Goal: Use online tool/utility: Utilize a website feature to perform a specific function

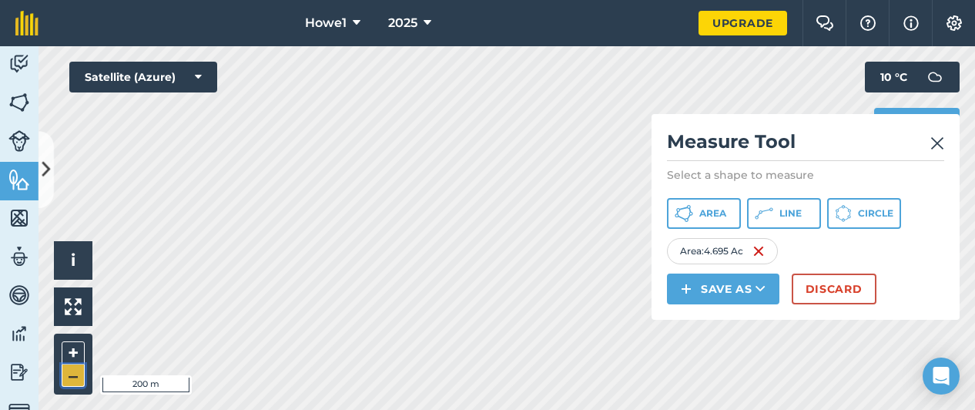
click at [74, 383] on button "–" at bounding box center [73, 375] width 23 height 22
click at [74, 376] on button "–" at bounding box center [73, 375] width 23 height 22
click at [71, 352] on button "+" at bounding box center [73, 352] width 23 height 23
click at [78, 350] on button "+" at bounding box center [73, 352] width 23 height 23
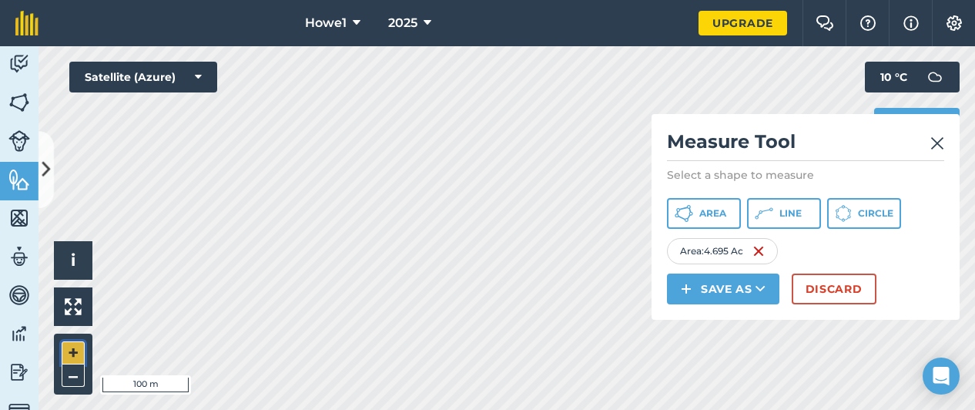
click at [78, 350] on button "+" at bounding box center [73, 352] width 23 height 23
click at [814, 296] on button "Discard" at bounding box center [833, 288] width 85 height 31
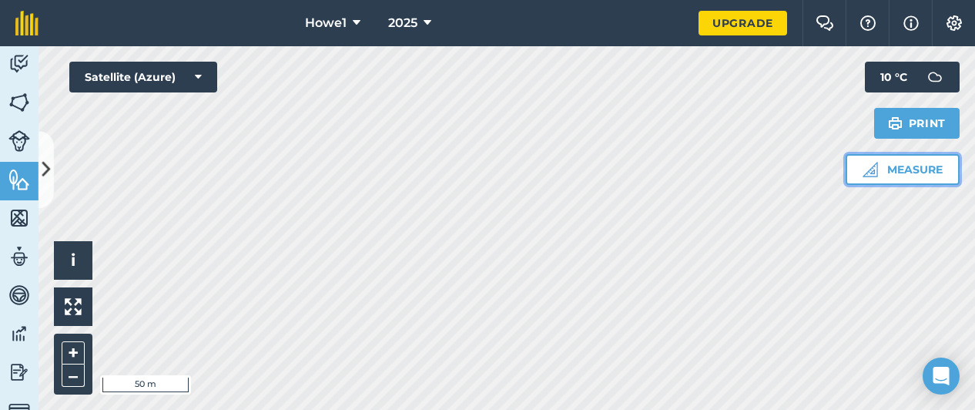
click at [870, 164] on img at bounding box center [869, 169] width 15 height 15
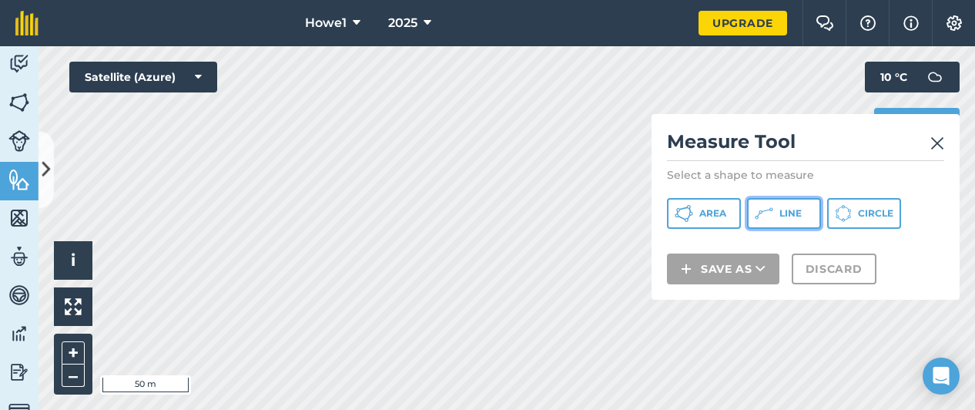
click at [787, 221] on button "Line" at bounding box center [784, 213] width 74 height 31
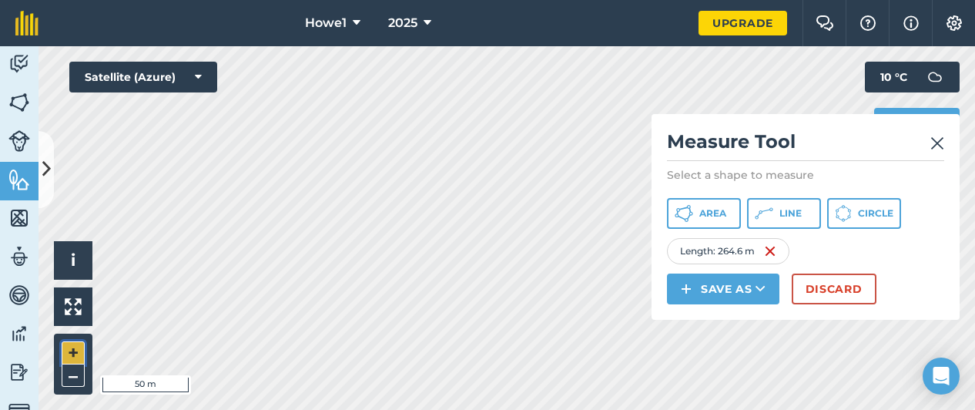
click at [75, 352] on button "+" at bounding box center [73, 352] width 23 height 23
click at [75, 350] on button "+" at bounding box center [73, 352] width 23 height 23
click at [75, 373] on button "–" at bounding box center [73, 375] width 23 height 22
click at [73, 376] on button "–" at bounding box center [73, 375] width 23 height 22
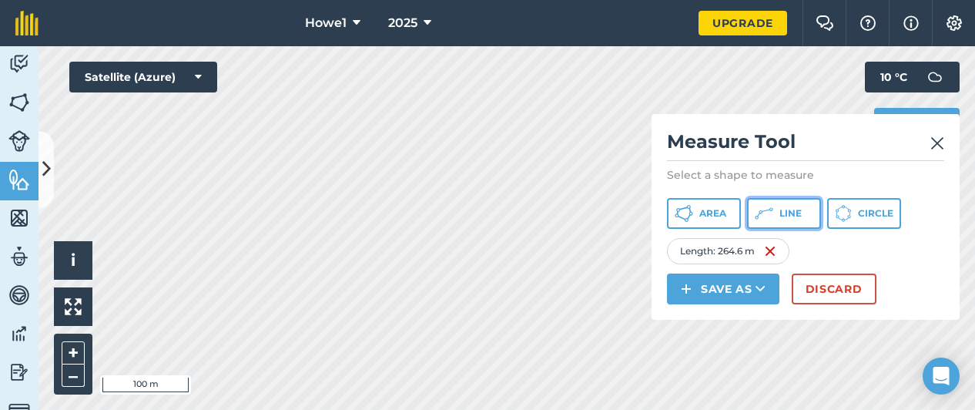
click at [798, 219] on button "Line" at bounding box center [784, 213] width 74 height 31
click at [74, 381] on button "–" at bounding box center [73, 375] width 23 height 22
click at [80, 370] on button "–" at bounding box center [73, 375] width 23 height 22
click at [78, 353] on button "+" at bounding box center [73, 352] width 23 height 23
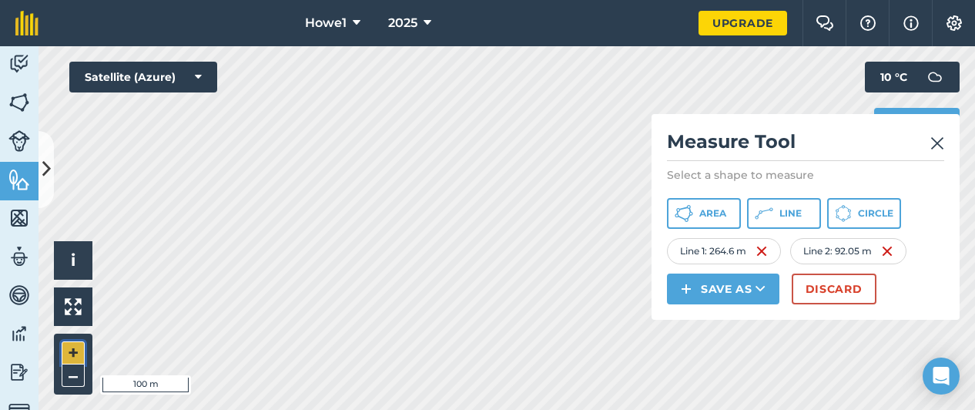
click at [76, 352] on button "+" at bounding box center [73, 352] width 23 height 23
